Goal: Information Seeking & Learning: Learn about a topic

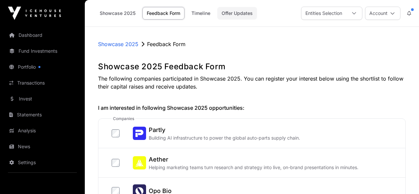
click at [240, 14] on link "Offer Updates" at bounding box center [237, 13] width 40 height 13
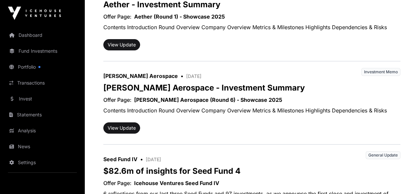
scroll to position [773, 0]
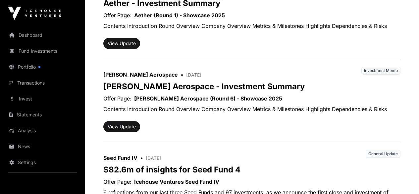
click at [379, 72] on span "Investment Memo" at bounding box center [380, 71] width 39 height 8
click at [374, 69] on span "Investment Memo" at bounding box center [380, 71] width 39 height 8
click at [129, 129] on button "View Update" at bounding box center [121, 126] width 37 height 11
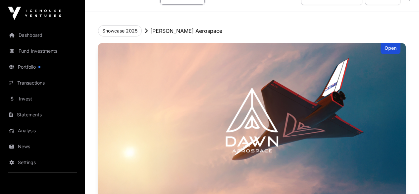
scroll to position [15, 0]
click at [392, 50] on div "Open" at bounding box center [391, 48] width 20 height 11
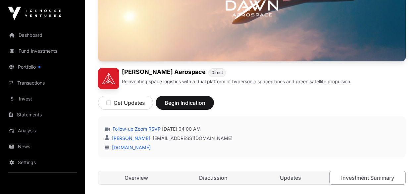
scroll to position [150, 0]
click at [142, 171] on link "Overview" at bounding box center [136, 177] width 76 height 13
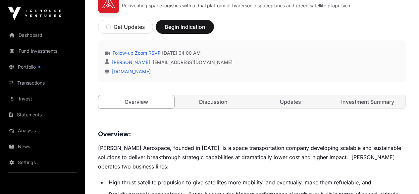
scroll to position [226, 0]
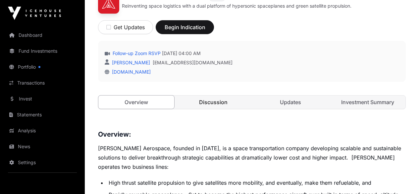
click at [220, 95] on link "Discussion" at bounding box center [214, 101] width 76 height 13
click at [215, 95] on link "Discussion" at bounding box center [214, 101] width 76 height 13
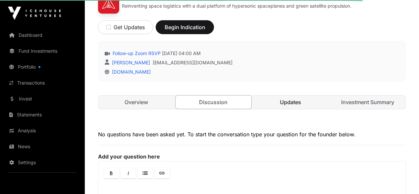
click at [294, 95] on link "Updates" at bounding box center [291, 101] width 76 height 13
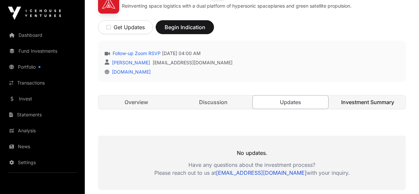
click at [359, 95] on link "Investment Summary" at bounding box center [368, 101] width 76 height 13
